Goal: Task Accomplishment & Management: Use online tool/utility

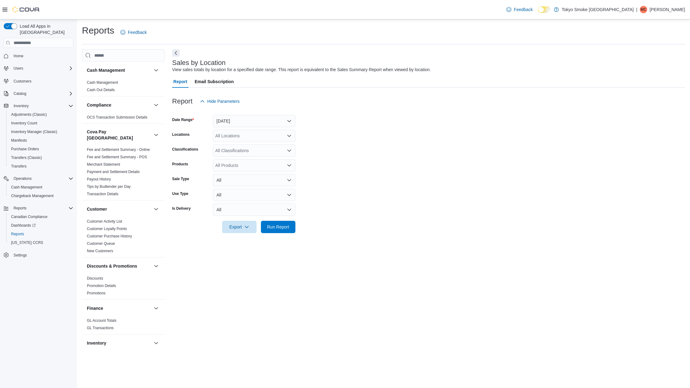
click at [209, 119] on div "Date Range" at bounding box center [191, 121] width 38 height 12
click at [224, 123] on button "[DATE]" at bounding box center [254, 121] width 83 height 12
click at [228, 142] on span "[DATE]" at bounding box center [258, 145] width 70 height 7
click at [229, 140] on div "All Locations" at bounding box center [254, 136] width 83 height 12
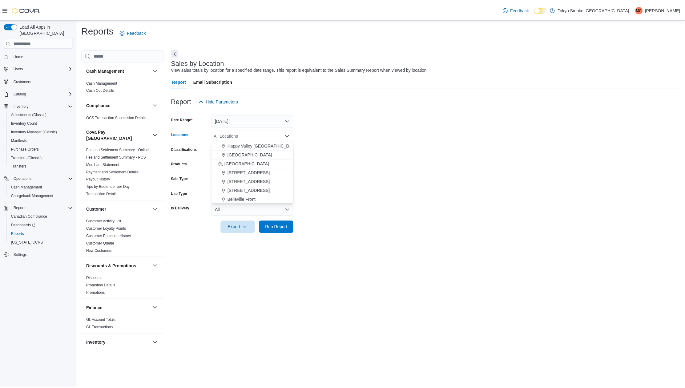
scroll to position [126, 0]
click at [240, 165] on span "[GEOGRAPHIC_DATA]" at bounding box center [248, 163] width 45 height 6
click at [353, 168] on form "Date Range [DATE] Locations [GEOGRAPHIC_DATA] Combo box. Selected. [GEOGRAPHIC_…" at bounding box center [428, 170] width 513 height 126
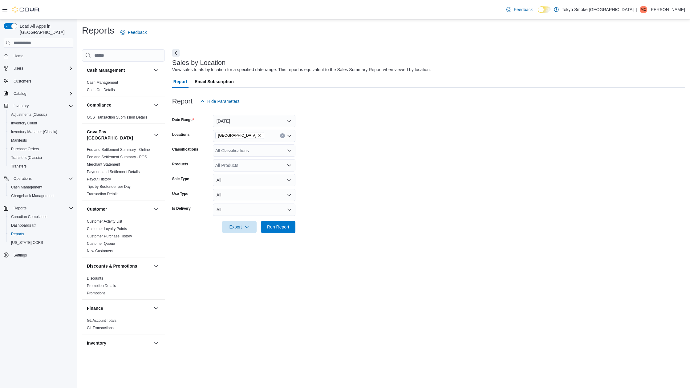
click at [289, 221] on div "Export Run Report" at bounding box center [233, 227] width 123 height 12
click at [286, 226] on span "Run Report" at bounding box center [278, 227] width 22 height 6
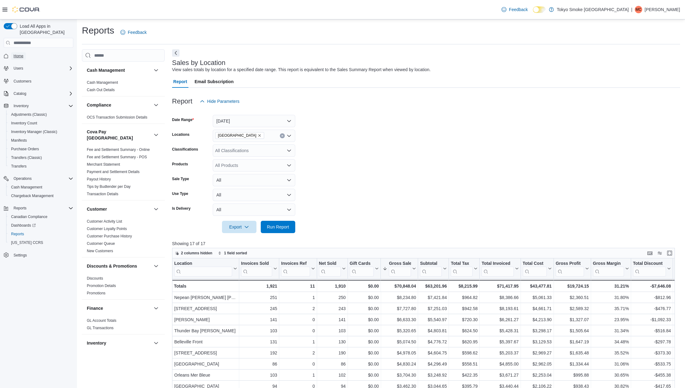
click at [18, 54] on span "Home" at bounding box center [19, 56] width 10 height 5
